Goal: Navigation & Orientation: Find specific page/section

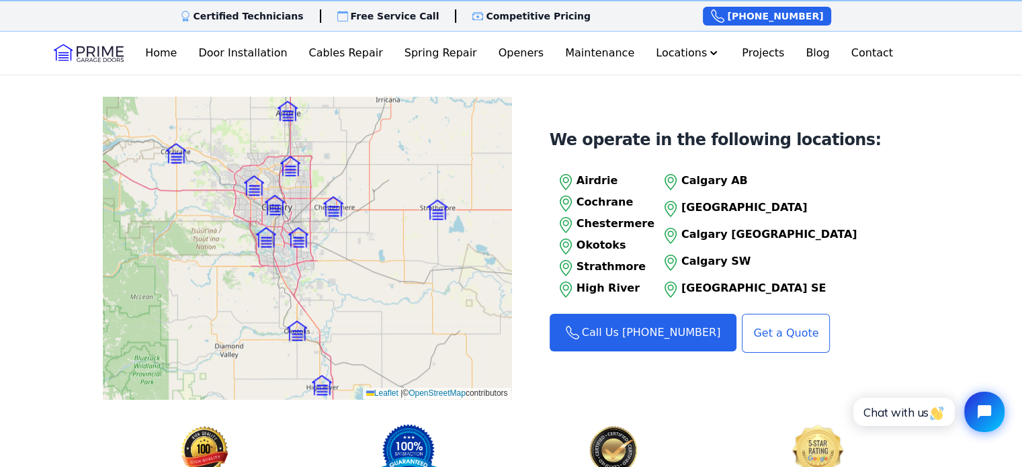
scroll to position [1395, 0]
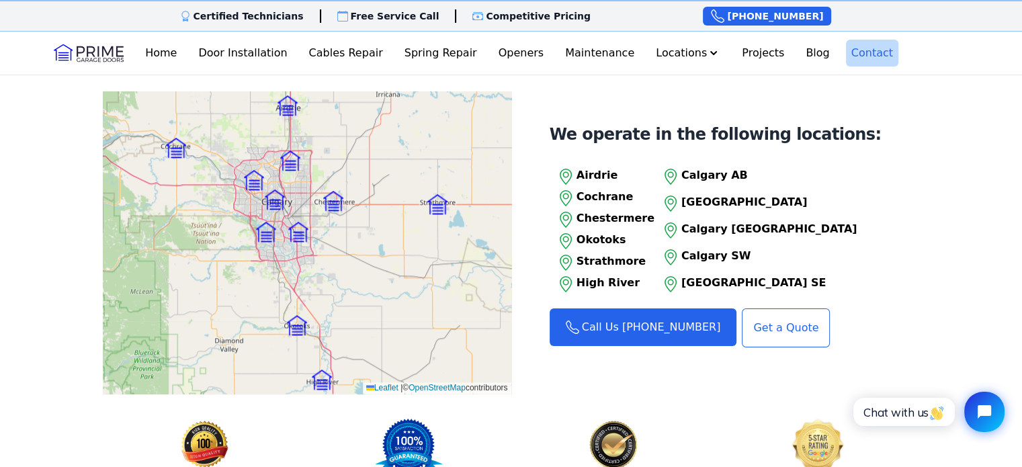
click at [859, 48] on link "Contact" at bounding box center [872, 53] width 52 height 27
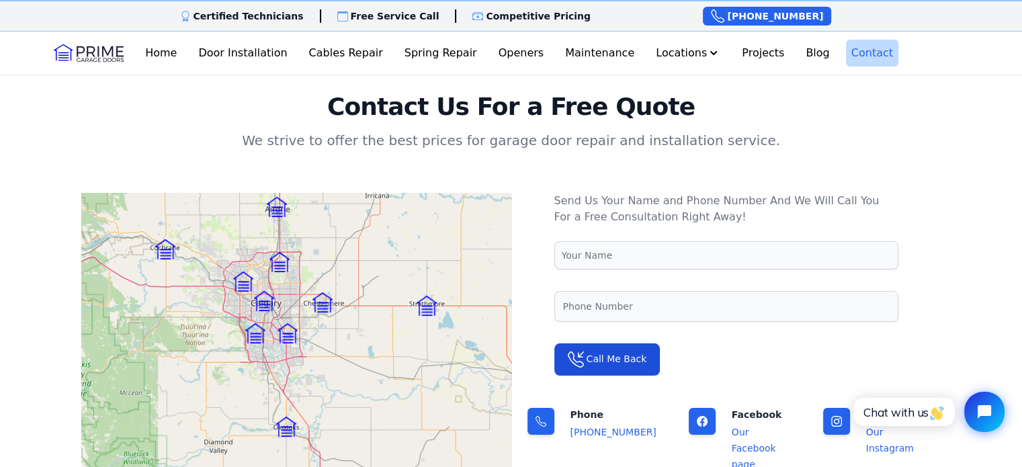
scroll to position [77, 0]
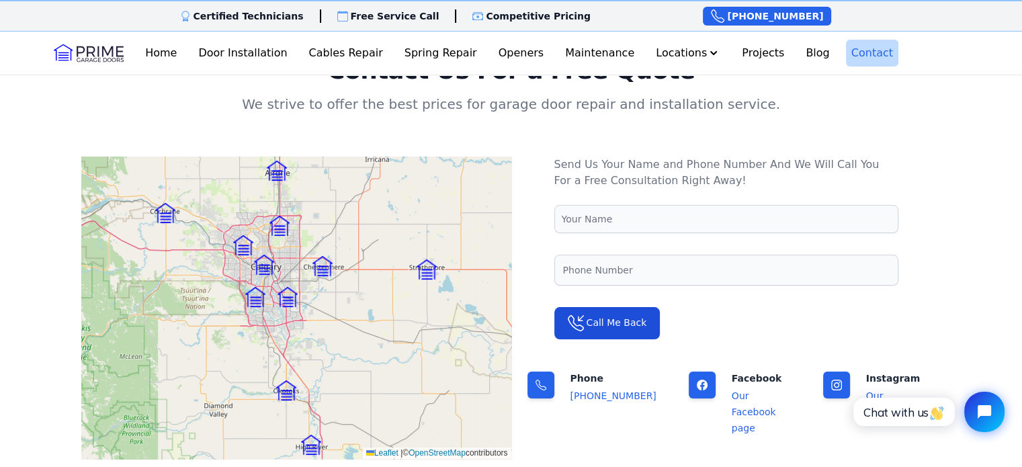
click at [848, 46] on link "Contact" at bounding box center [872, 53] width 52 height 27
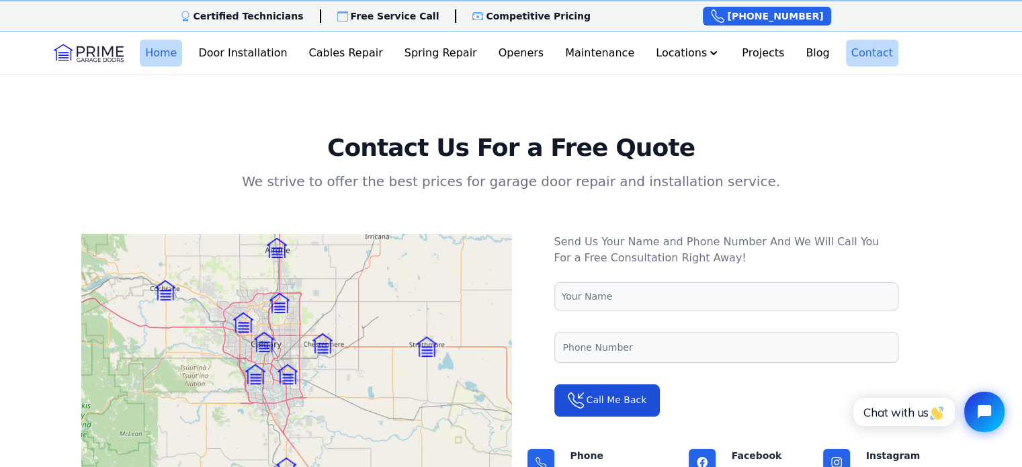
click at [172, 53] on link "Home" at bounding box center [161, 53] width 42 height 27
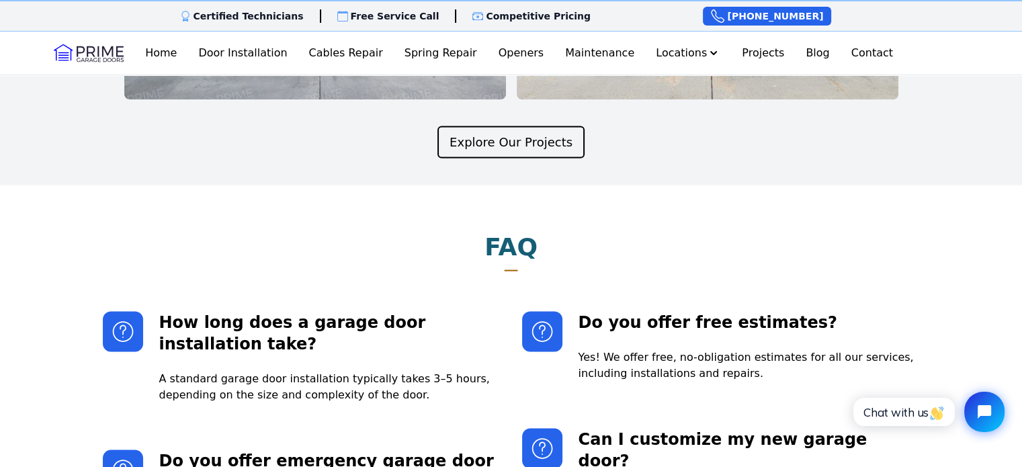
scroll to position [2528, 0]
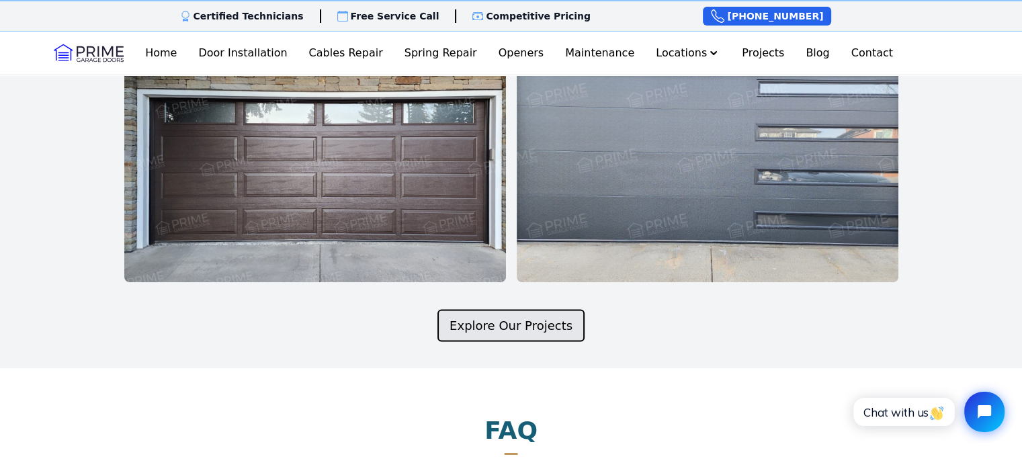
click at [518, 341] on link "Explore Our Projects" at bounding box center [511, 325] width 147 height 32
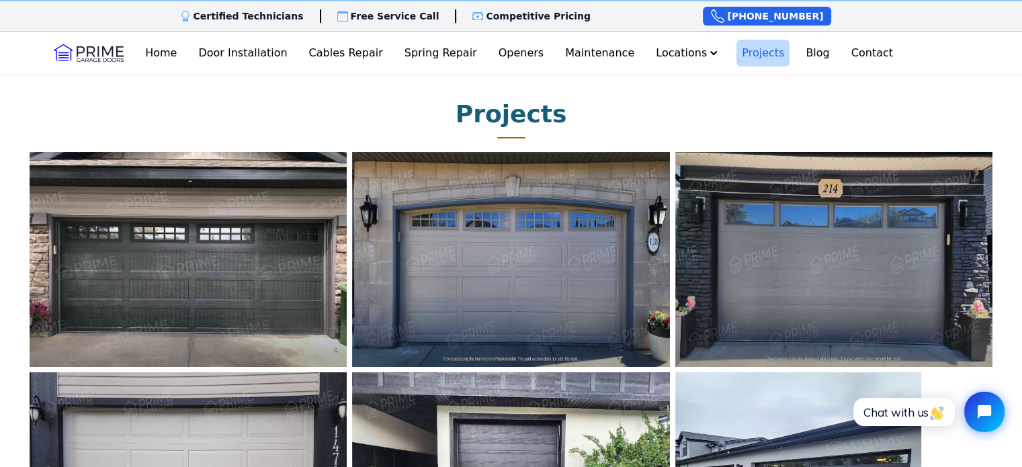
scroll to position [409, 0]
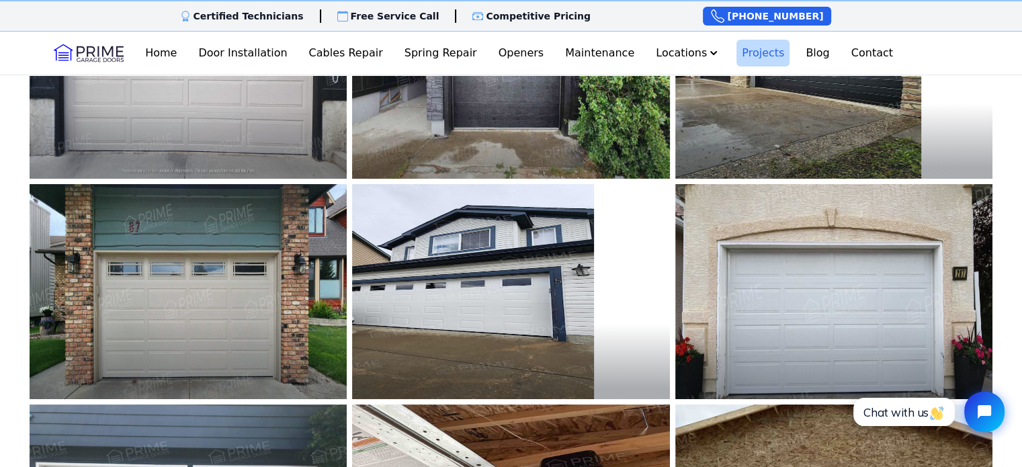
click at [479, 138] on img at bounding box center [512, 71] width 350 height 237
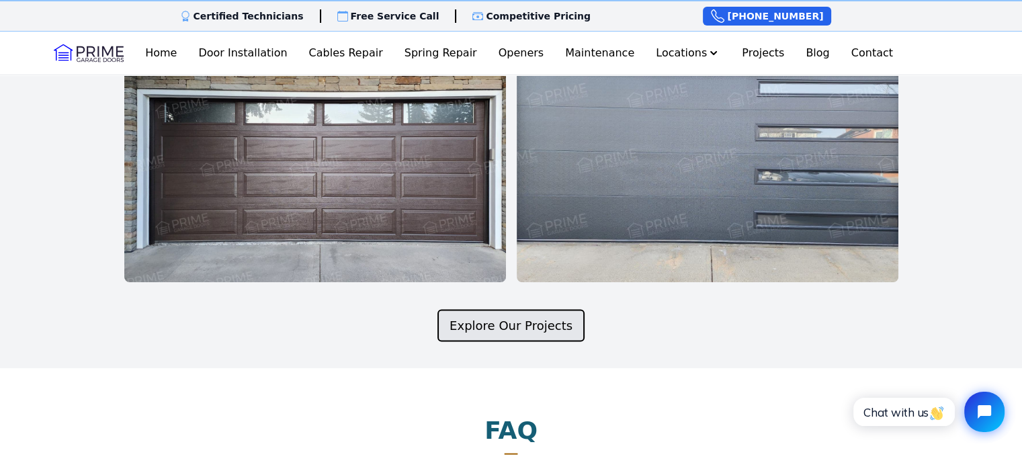
click at [559, 341] on link "Explore Our Projects" at bounding box center [511, 325] width 147 height 32
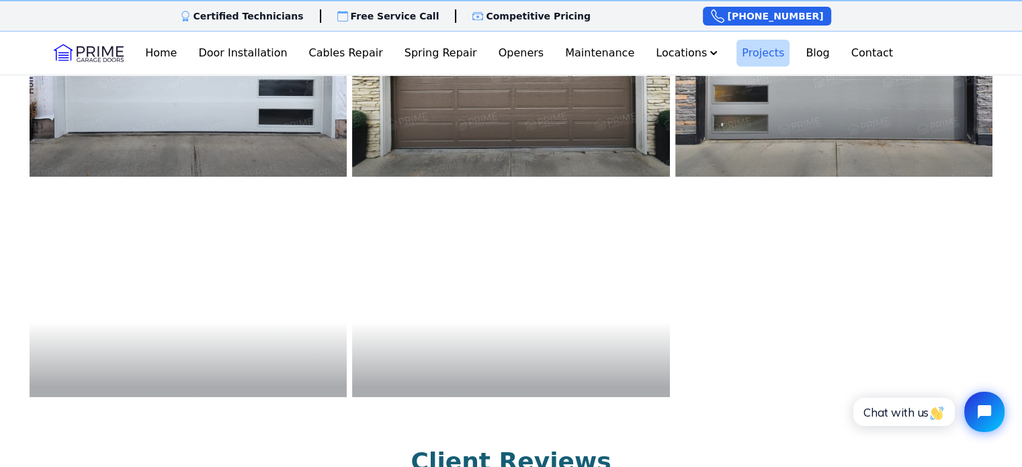
scroll to position [3283, 0]
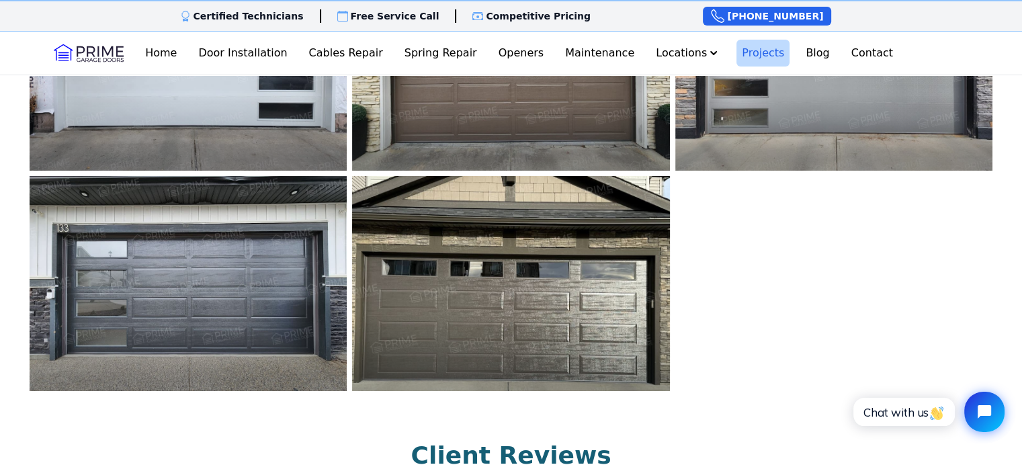
click at [578, 290] on img at bounding box center [512, 283] width 350 height 237
